Goal: Task Accomplishment & Management: Manage account settings

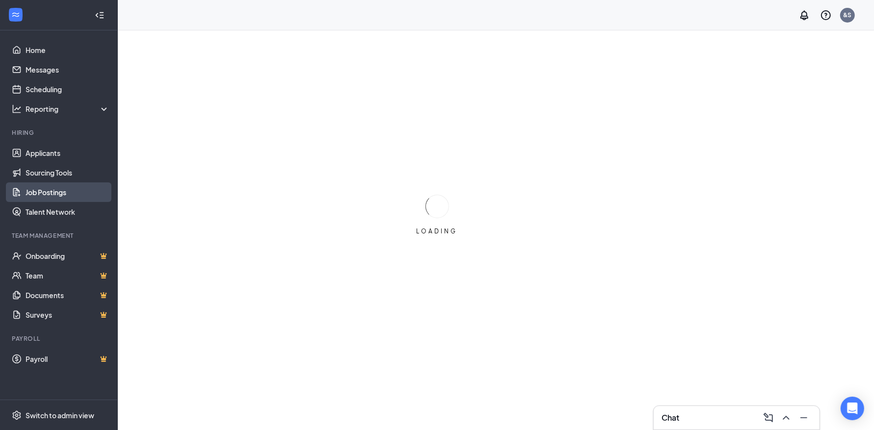
click at [50, 191] on link "Job Postings" at bounding box center [68, 193] width 84 height 20
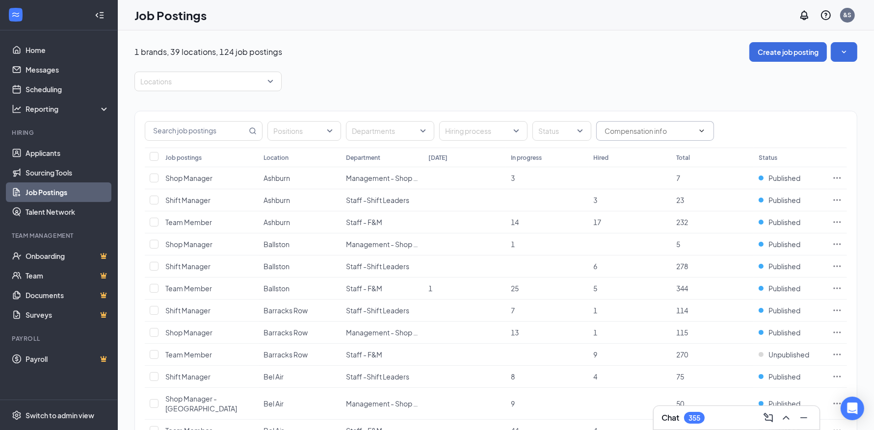
click at [669, 137] on span at bounding box center [655, 131] width 118 height 20
click at [539, 82] on div "Locations" at bounding box center [495, 82] width 723 height 20
click at [218, 80] on div at bounding box center [203, 82] width 132 height 16
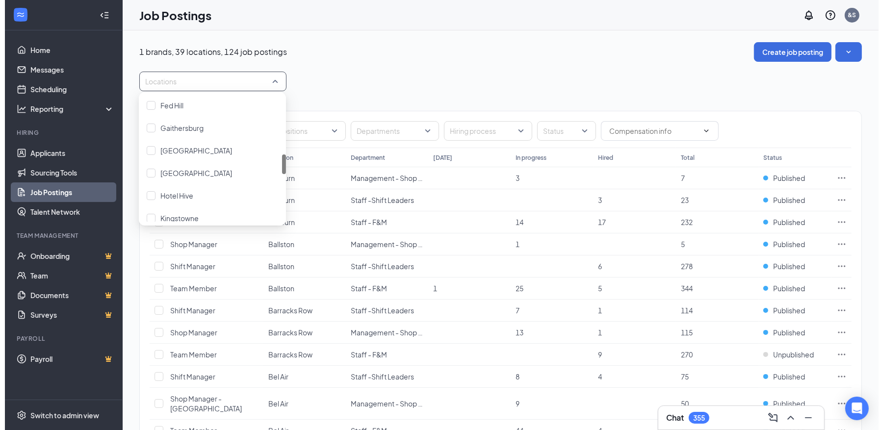
scroll to position [440, 0]
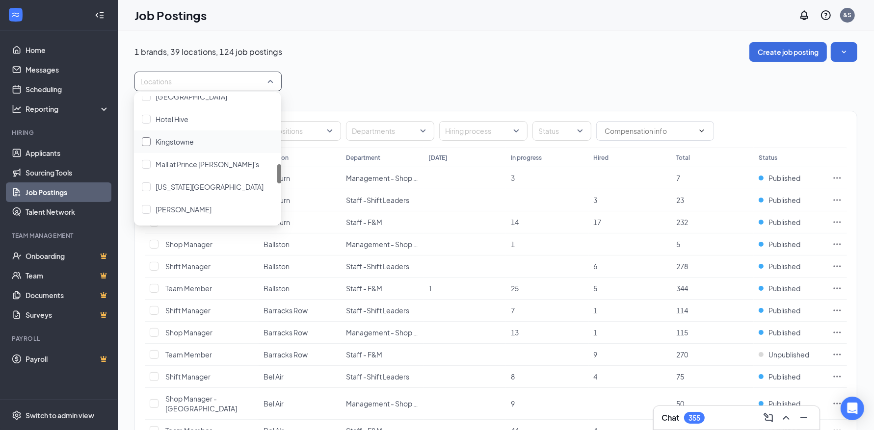
click at [212, 146] on div "Kingstowne" at bounding box center [208, 141] width 132 height 11
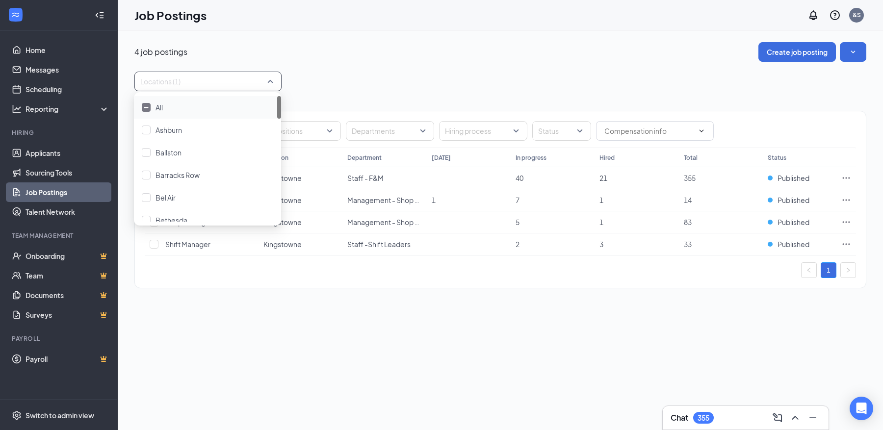
click at [370, 67] on div "4 job postings Create job posting Locations (1) Positions Departments Hiring pr…" at bounding box center [500, 170] width 732 height 256
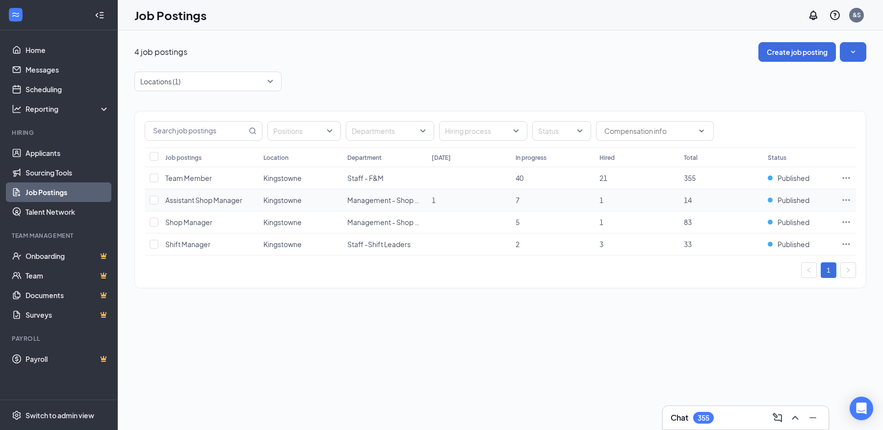
click at [844, 195] on icon "Ellipses" at bounding box center [847, 200] width 10 height 10
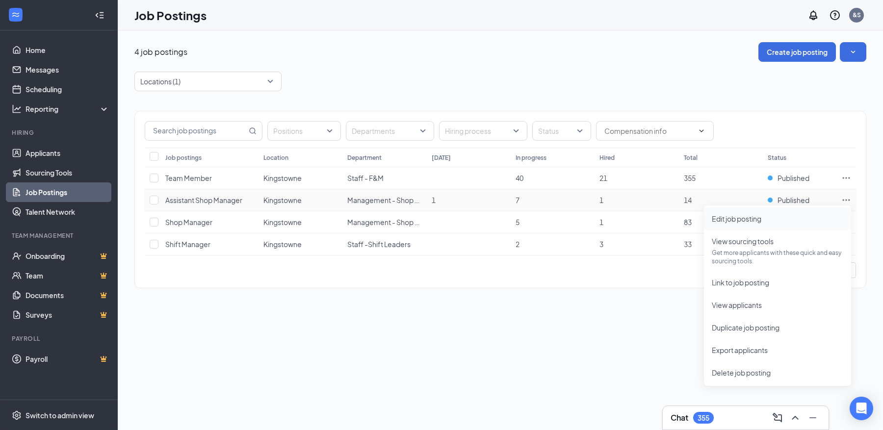
click at [779, 212] on li "Edit job posting" at bounding box center [777, 219] width 147 height 23
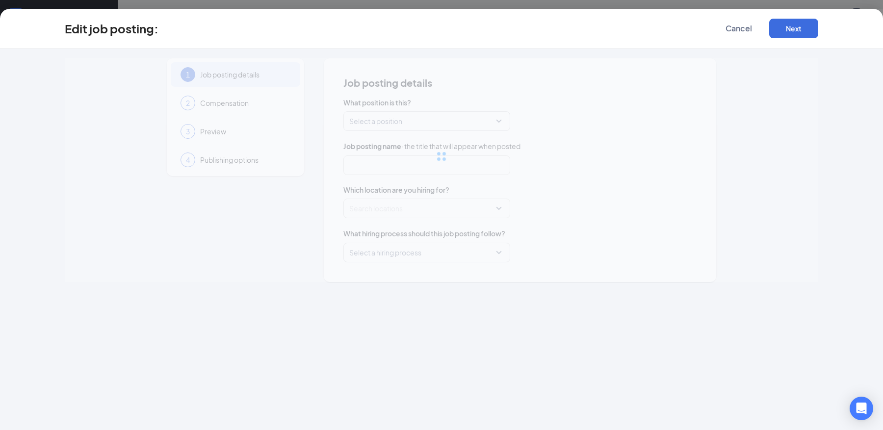
type input "Assistant Shop Manager"
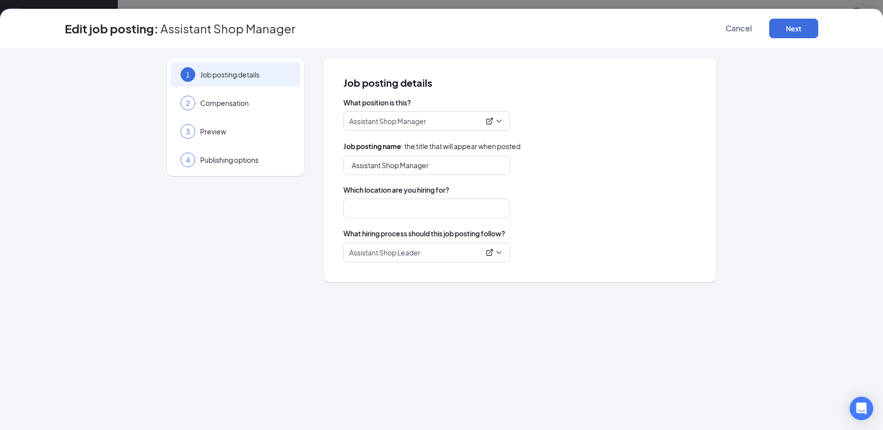
type input "Kingstowne"
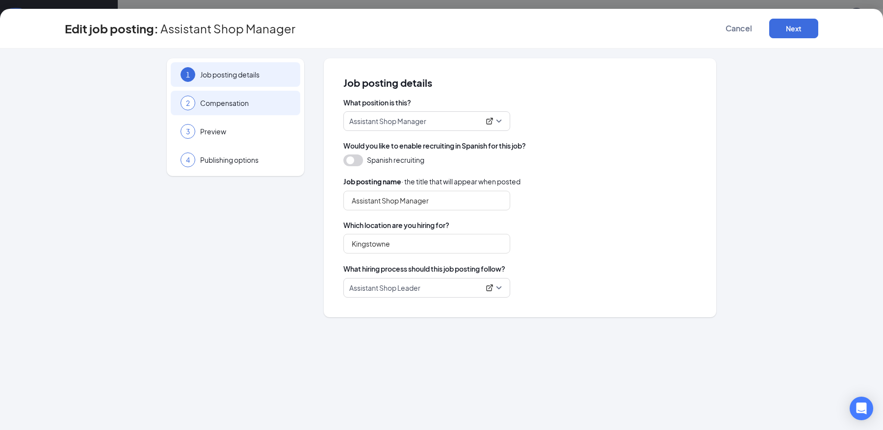
click at [278, 106] on span "Compensation" at bounding box center [245, 103] width 90 height 10
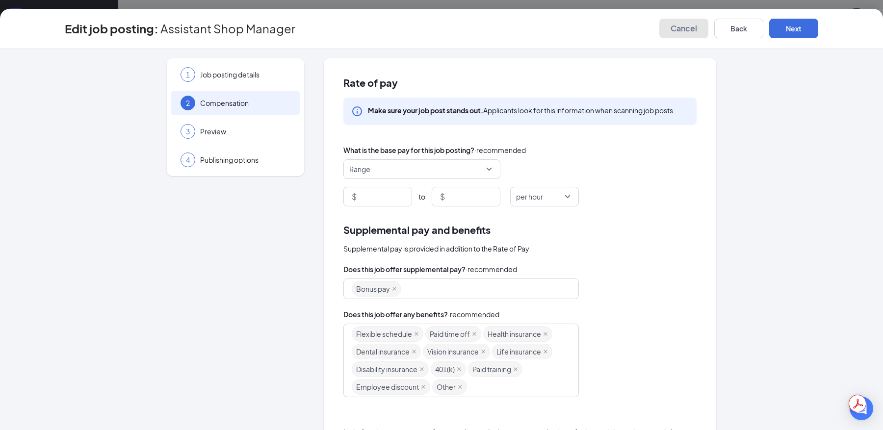
click at [680, 26] on span "Cancel" at bounding box center [684, 29] width 26 height 10
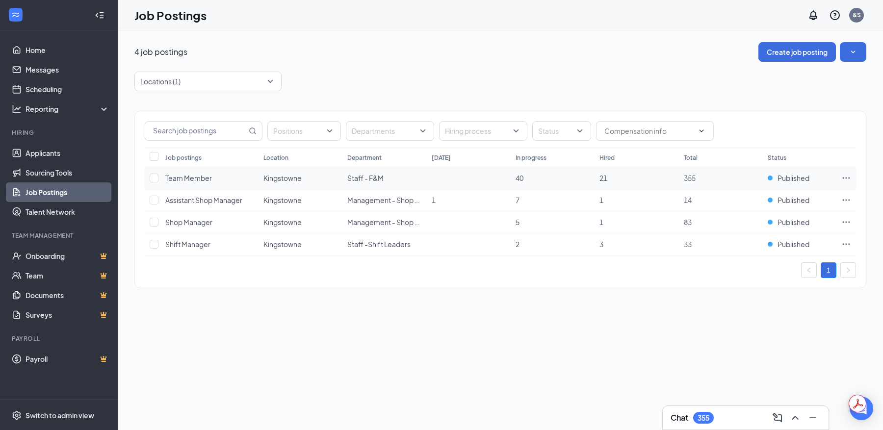
click at [846, 177] on icon "Ellipses" at bounding box center [846, 177] width 7 height 1
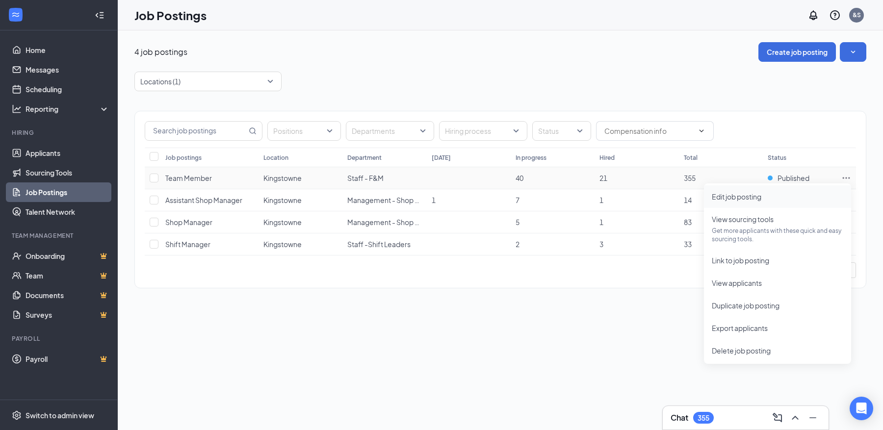
click at [810, 193] on span "Edit job posting" at bounding box center [778, 196] width 132 height 11
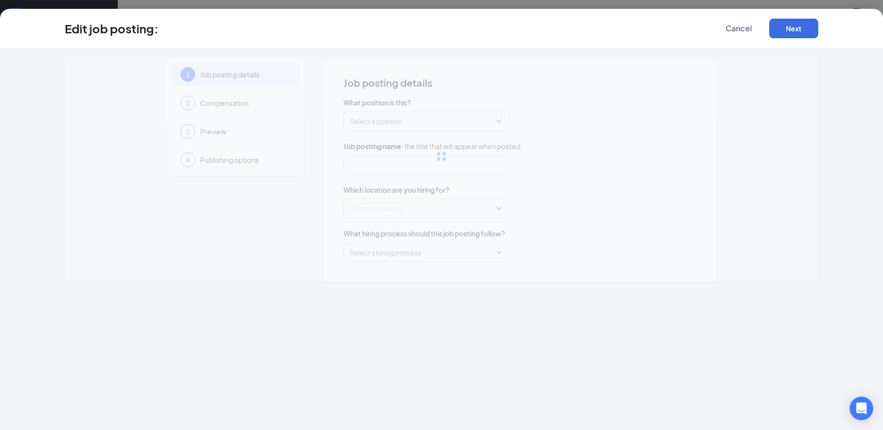
type input "Team Member"
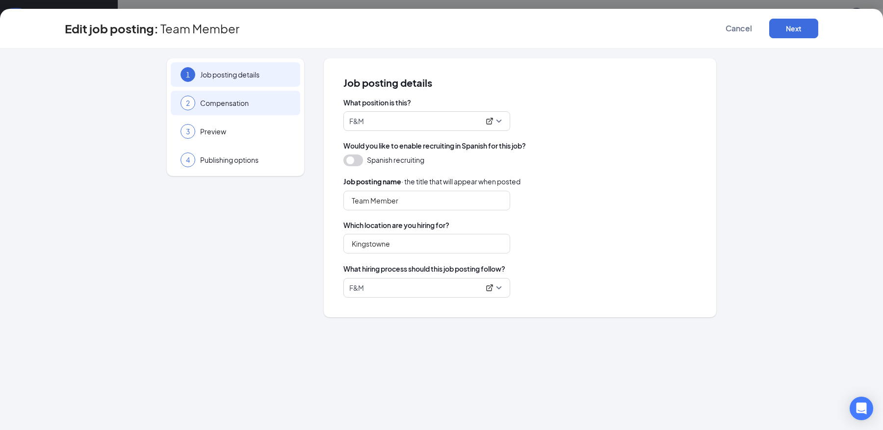
click at [251, 103] on span "Compensation" at bounding box center [245, 103] width 90 height 10
